Goal: Browse casually: Explore the website without a specific task or goal

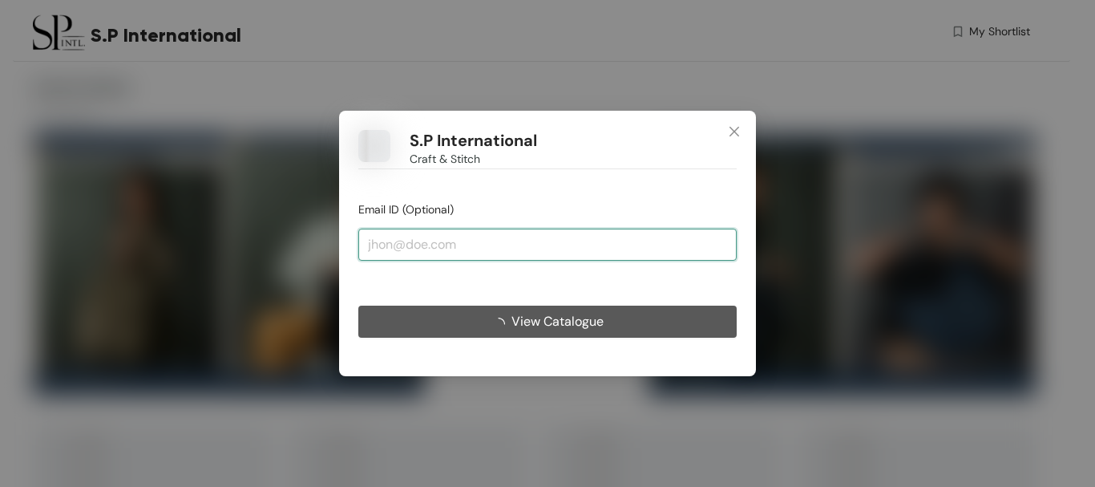
click at [486, 247] on input "email" at bounding box center [547, 245] width 379 height 32
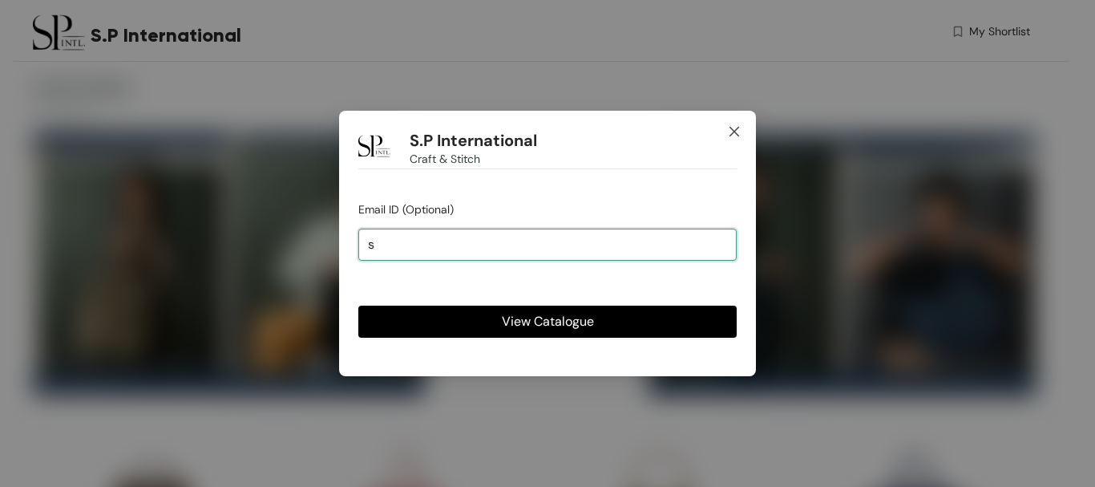
type input "s"
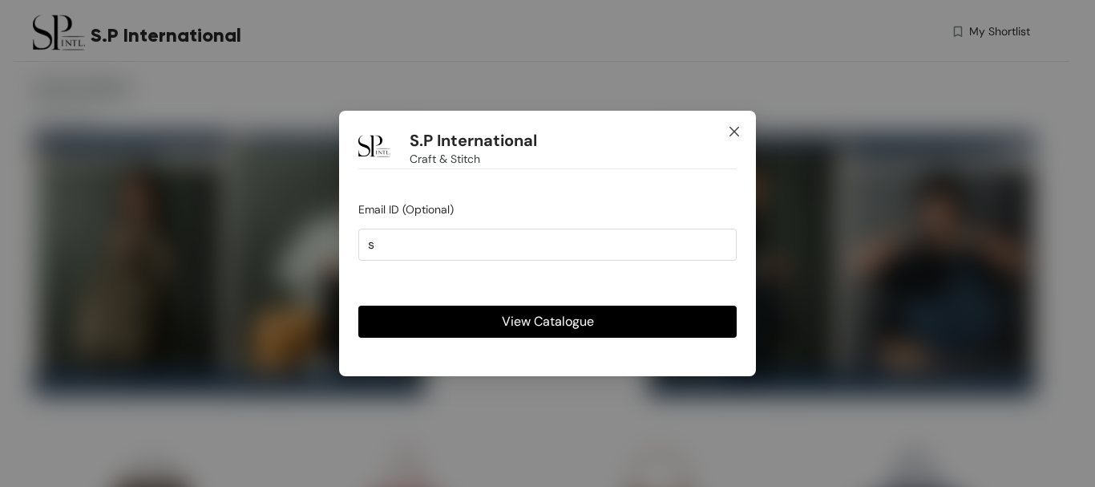
click at [747, 134] on span "Close" at bounding box center [734, 132] width 43 height 43
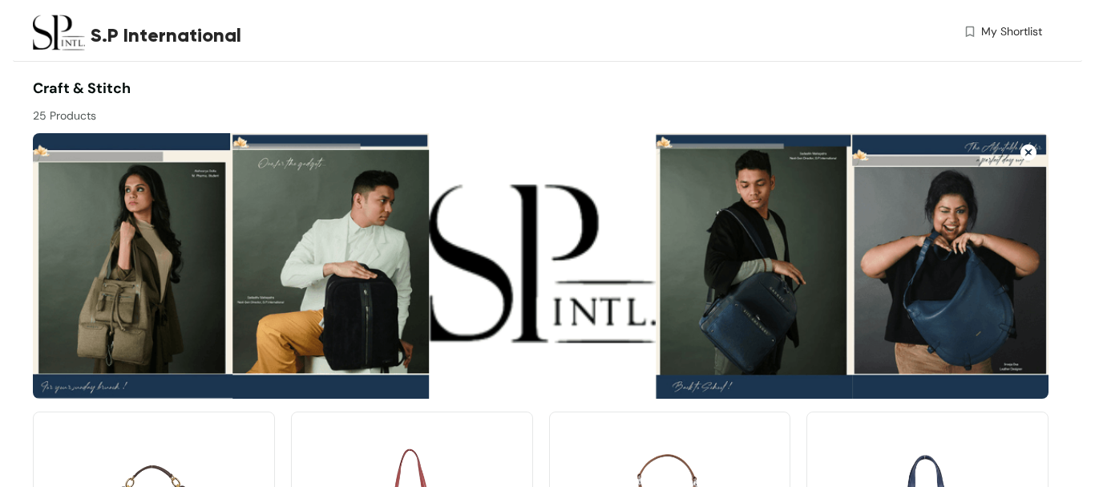
click at [736, 130] on div at bounding box center [541, 261] width 1016 height 274
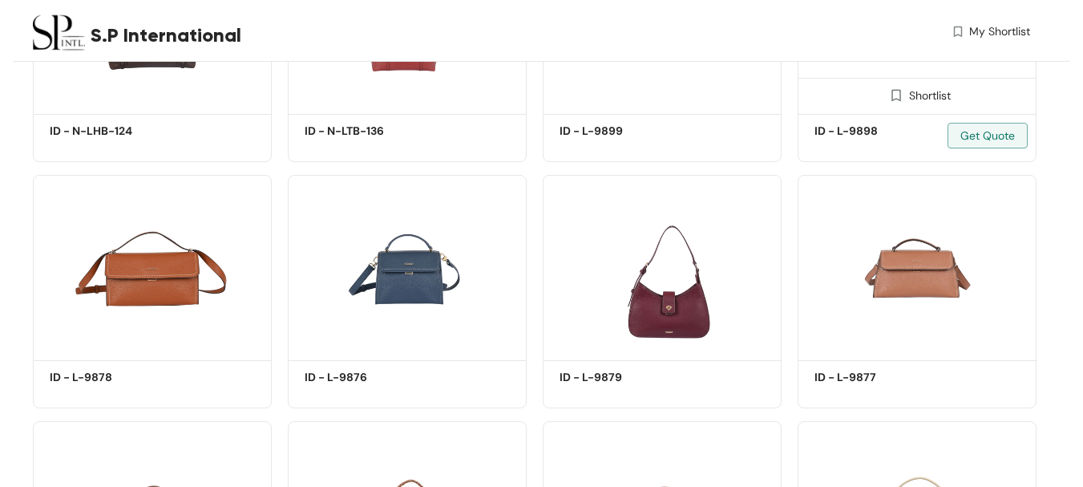
scroll to position [640, 0]
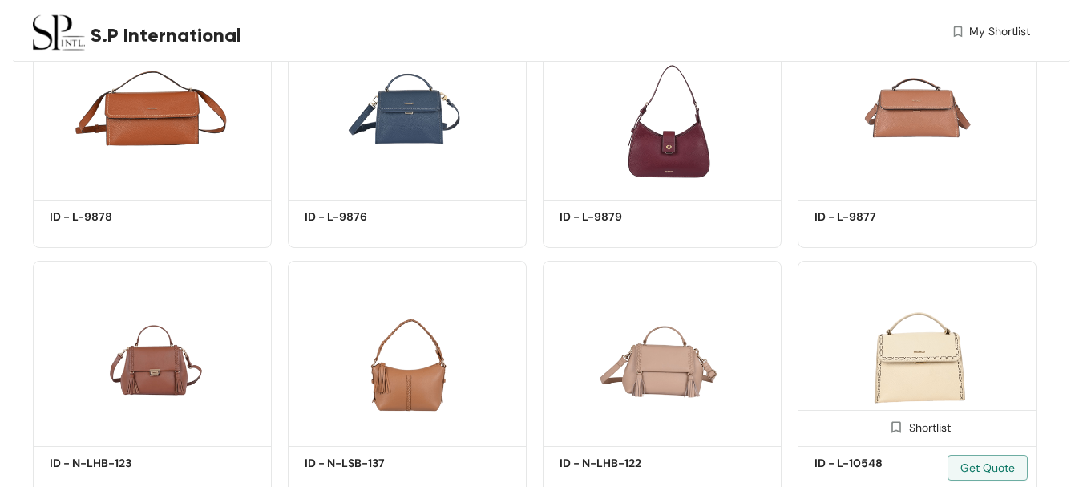
click at [901, 375] on img at bounding box center [917, 351] width 239 height 180
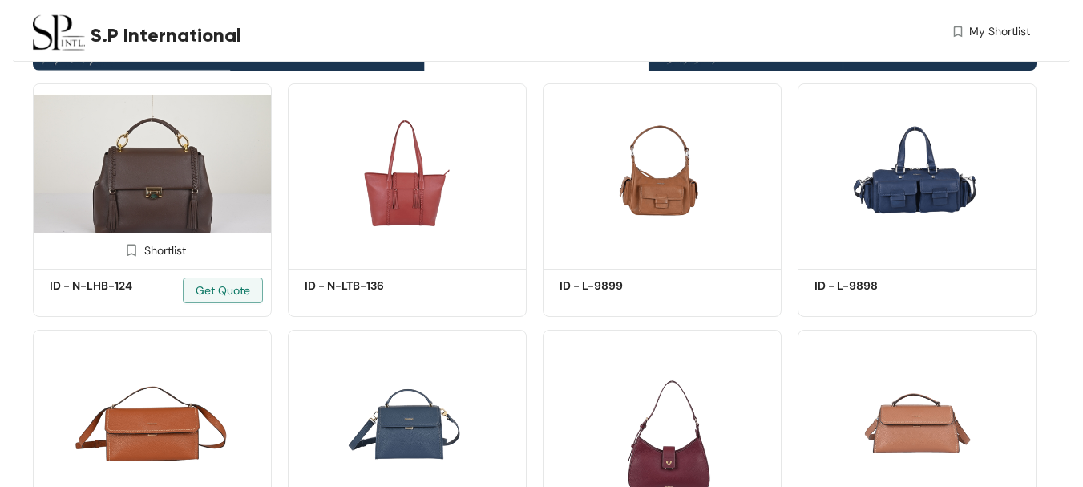
scroll to position [239, 0]
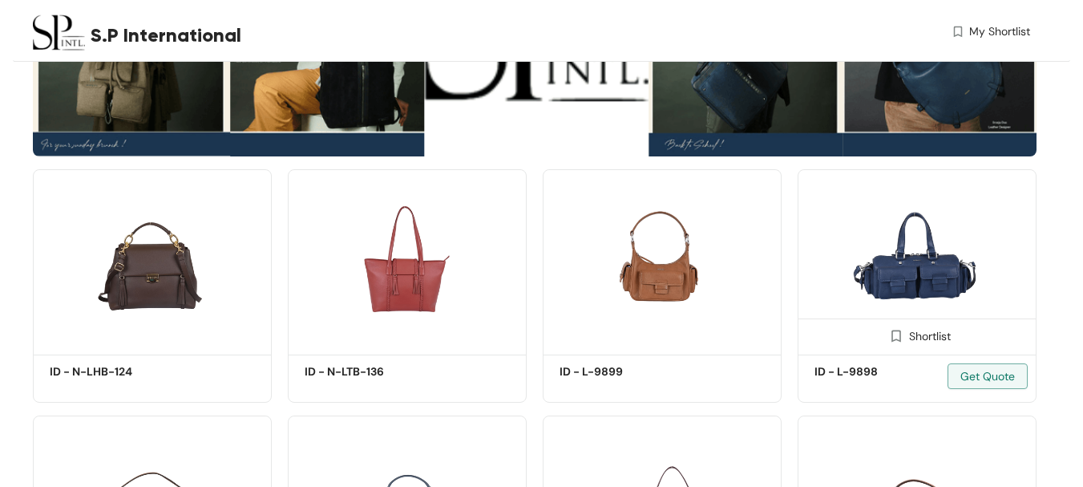
click at [869, 275] on img at bounding box center [917, 259] width 239 height 180
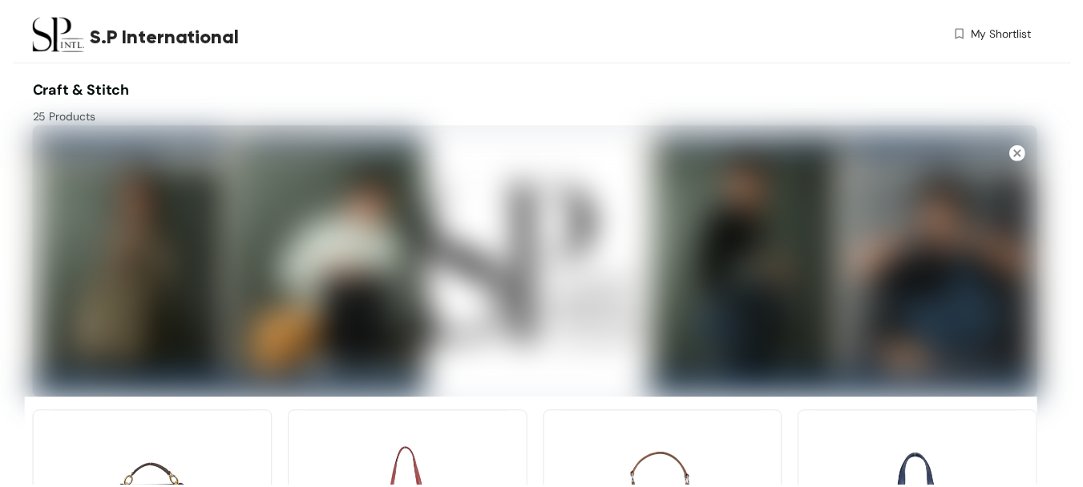
scroll to position [239, 0]
